Goal: Information Seeking & Learning: Learn about a topic

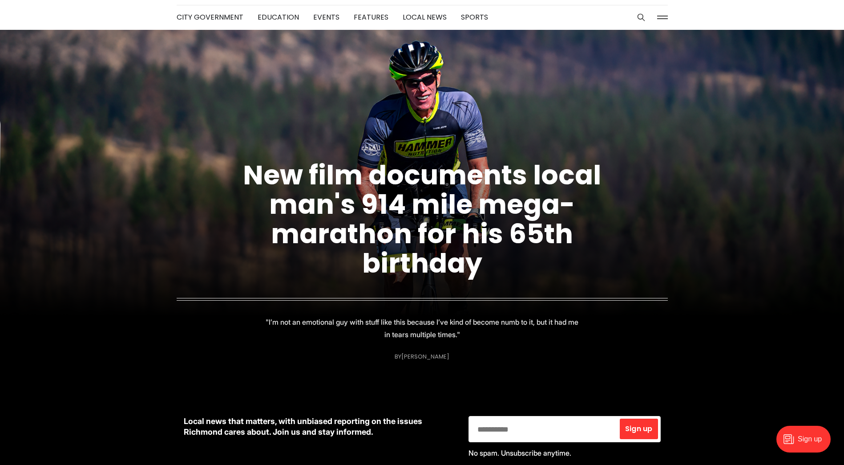
scroll to position [45, 0]
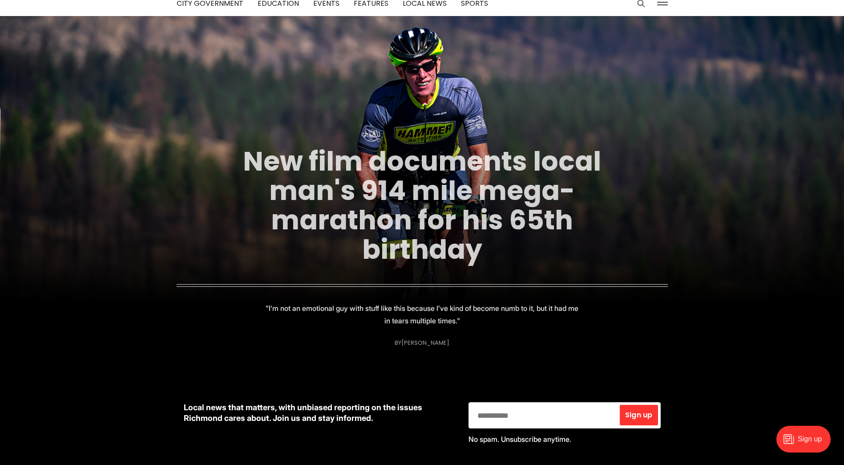
click at [391, 195] on link "New film documents local man's 914 mile mega-marathon for his 65th birthday" at bounding box center [422, 205] width 358 height 126
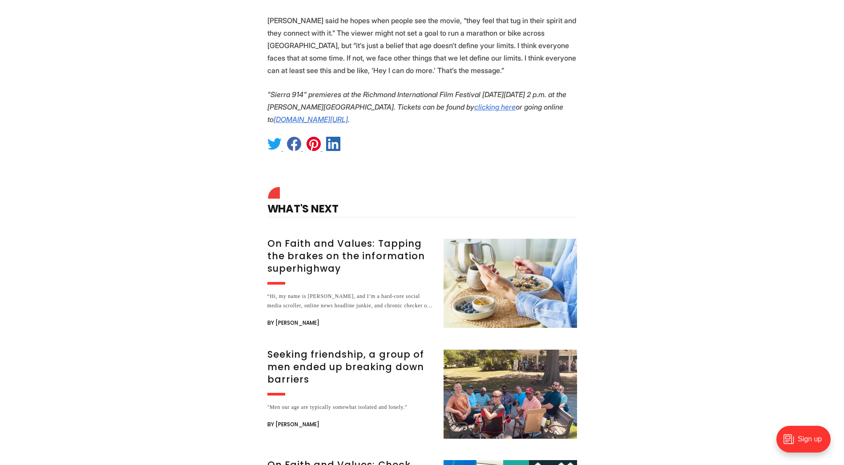
scroll to position [2314, 0]
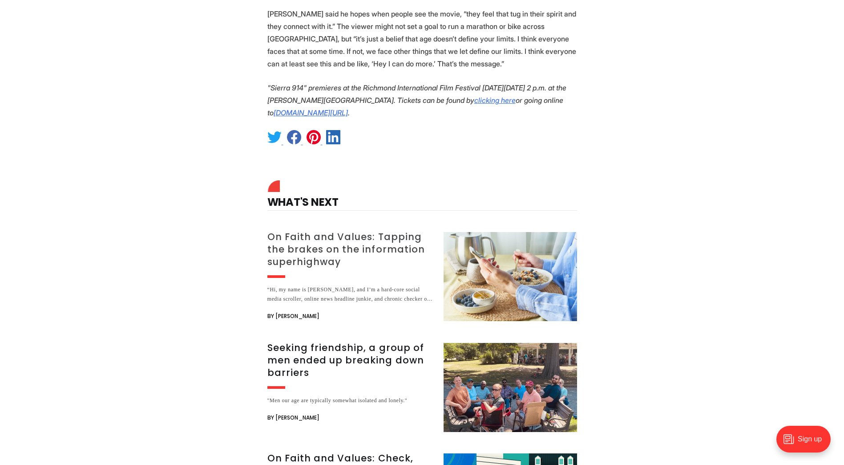
click at [353, 231] on h3 "On Faith and Values: Tapping the brakes on the information superhighway" at bounding box center [350, 249] width 166 height 37
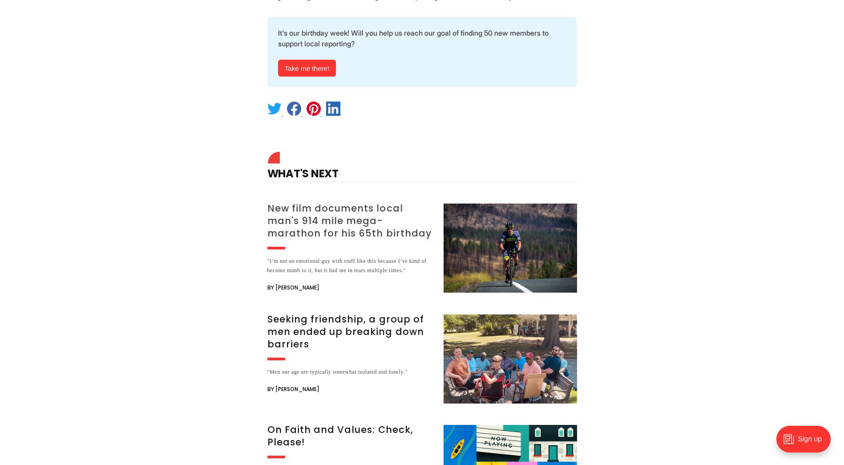
scroll to position [1202, 0]
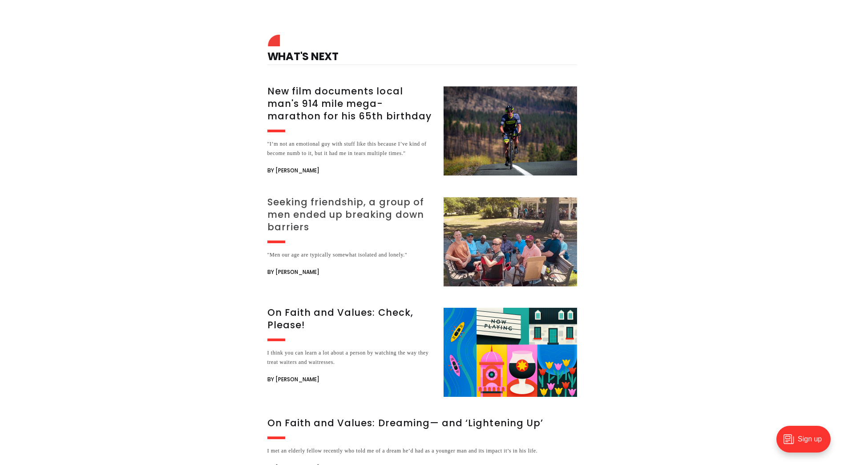
click at [329, 196] on h3 "Seeking friendship, a group of men ended up breaking down barriers" at bounding box center [350, 214] width 166 height 37
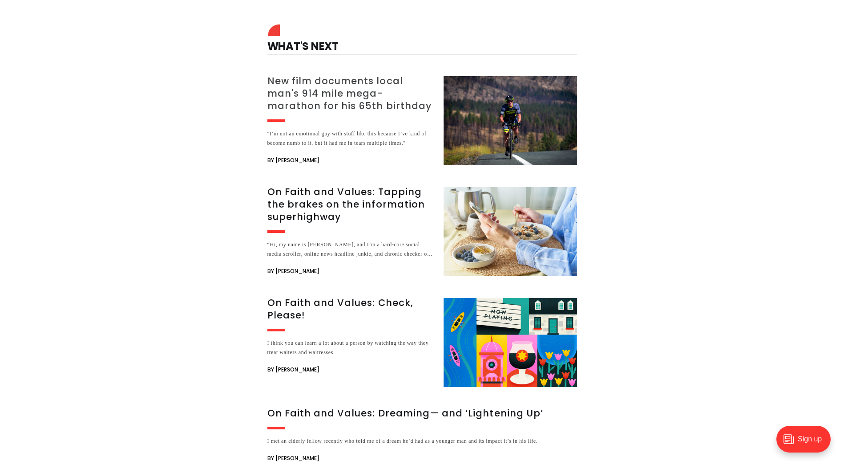
scroll to position [2581, 0]
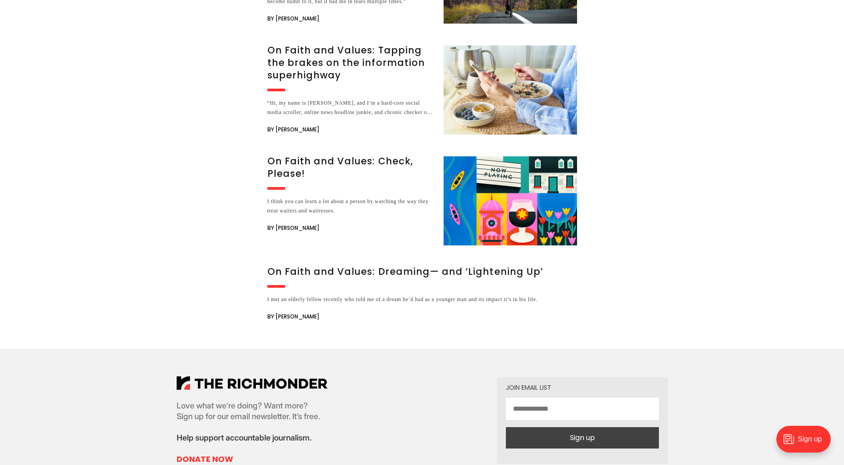
click at [186, 376] on img at bounding box center [252, 382] width 151 height 13
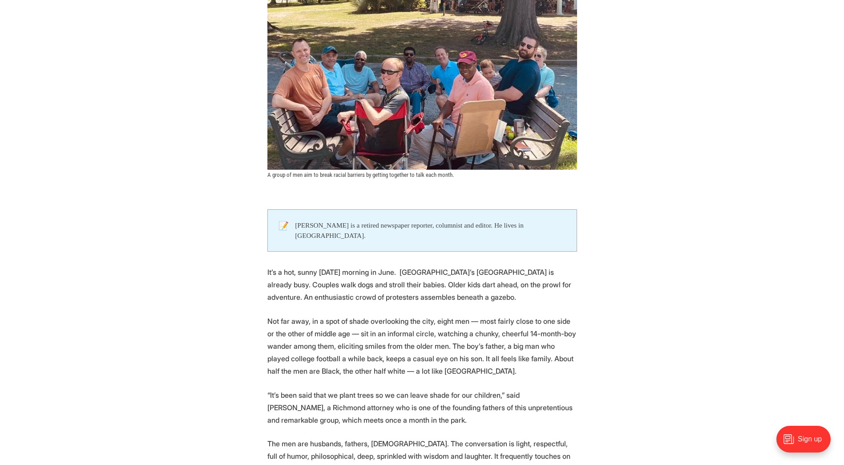
scroll to position [0, 0]
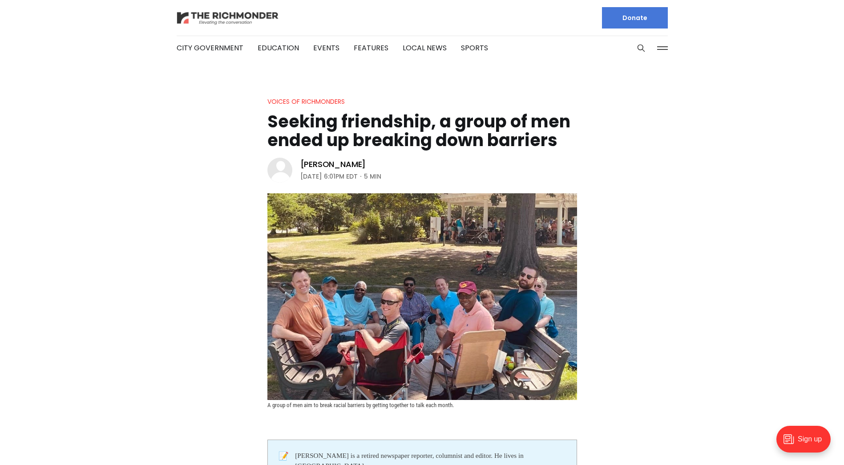
click at [266, 17] on img at bounding box center [228, 18] width 102 height 16
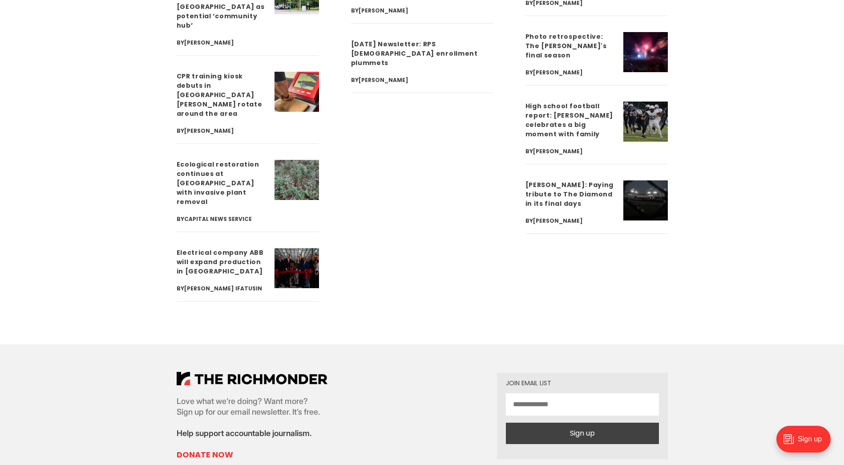
scroll to position [3115, 0]
